Goal: Task Accomplishment & Management: Manage account settings

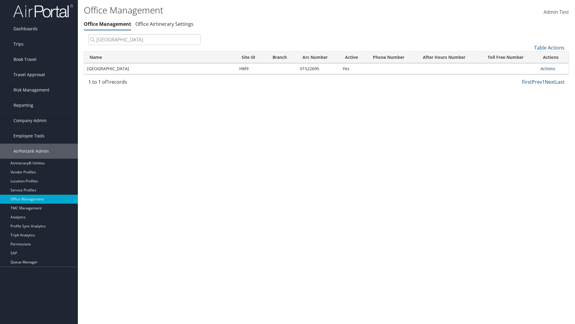
type input "Youngstown State University"
click at [548, 68] on link "Actions" at bounding box center [548, 69] width 15 height 6
click at [528, 128] on link "Manage Office Queues" at bounding box center [528, 128] width 51 height 10
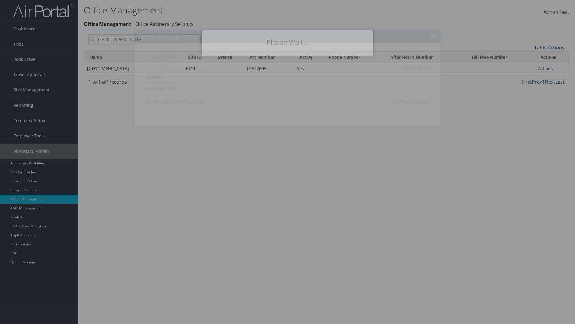
click at [415, 67] on link "Table Actions" at bounding box center [415, 67] width 30 height 7
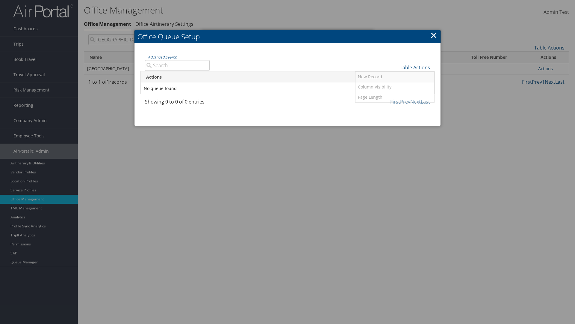
click at [0, 0] on input "Category" at bounding box center [0, 0] width 0 height 0
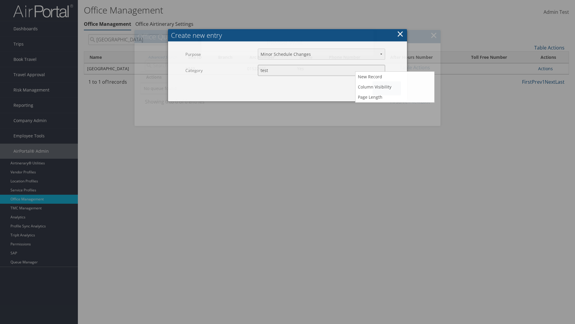
type input "test"
click at [387, 81] on button "Create" at bounding box center [387, 88] width 28 height 14
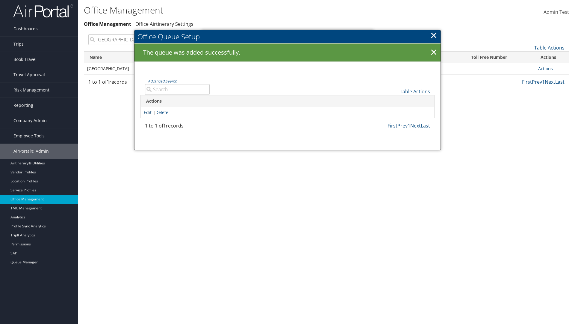
click at [148, 112] on link "Edit" at bounding box center [148, 112] width 8 height 6
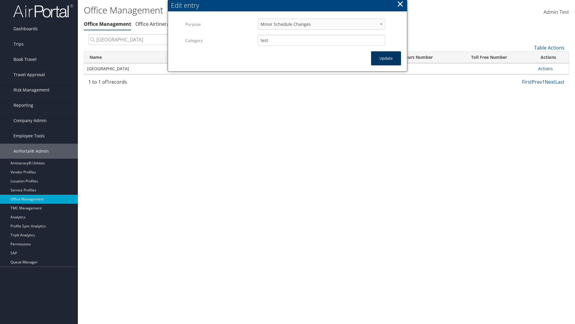
click at [386, 58] on button "Update" at bounding box center [386, 58] width 30 height 14
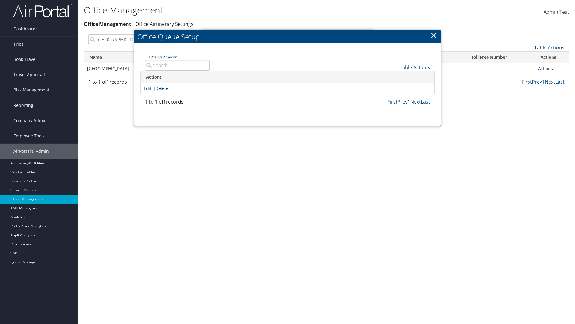
click at [163, 88] on link "Delete" at bounding box center [162, 88] width 13 height 6
click at [387, 33] on button "Delete" at bounding box center [387, 33] width 28 height 14
